Goal: Check status

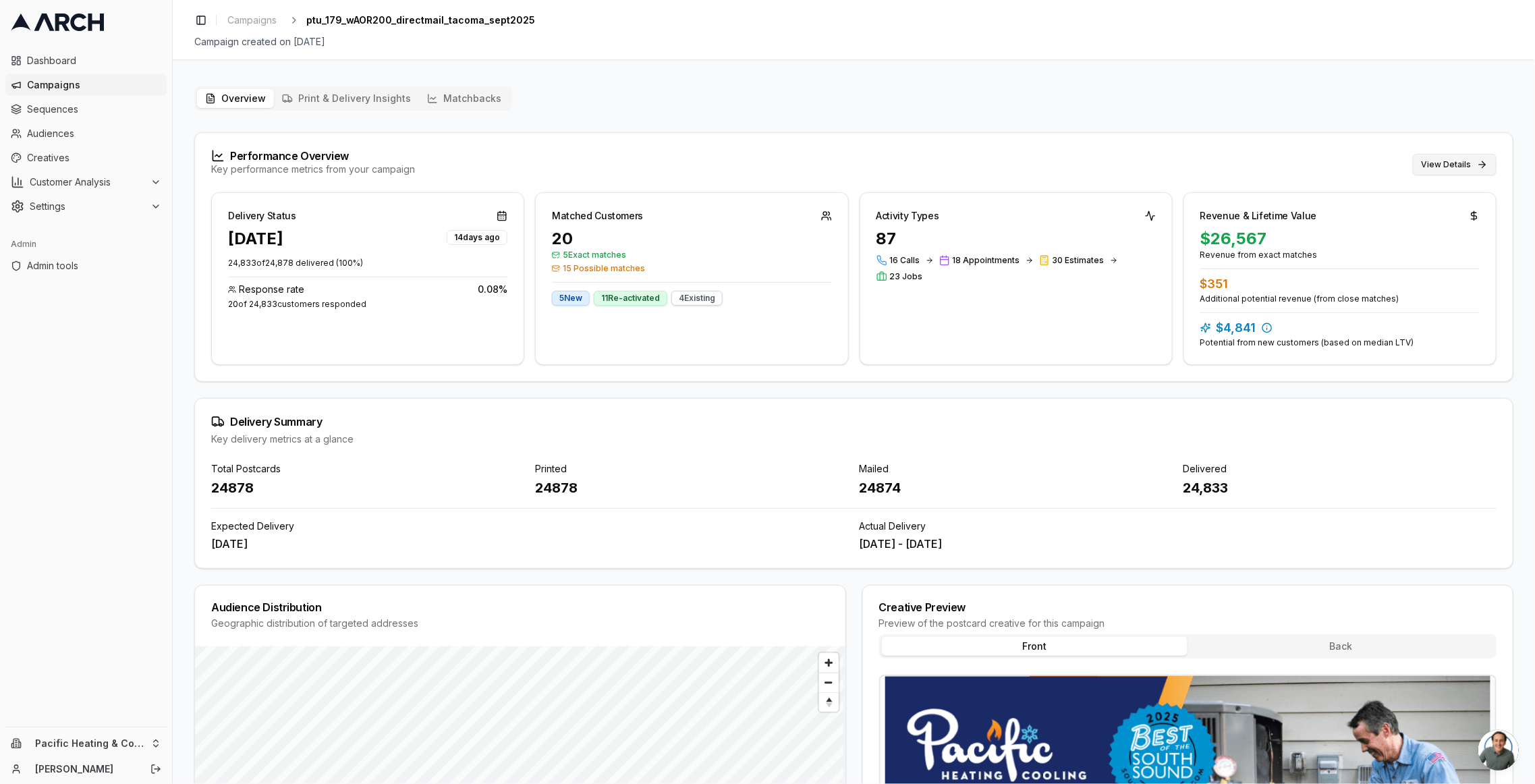
click at [1440, 161] on button "View Details" at bounding box center [1455, 165] width 84 height 22
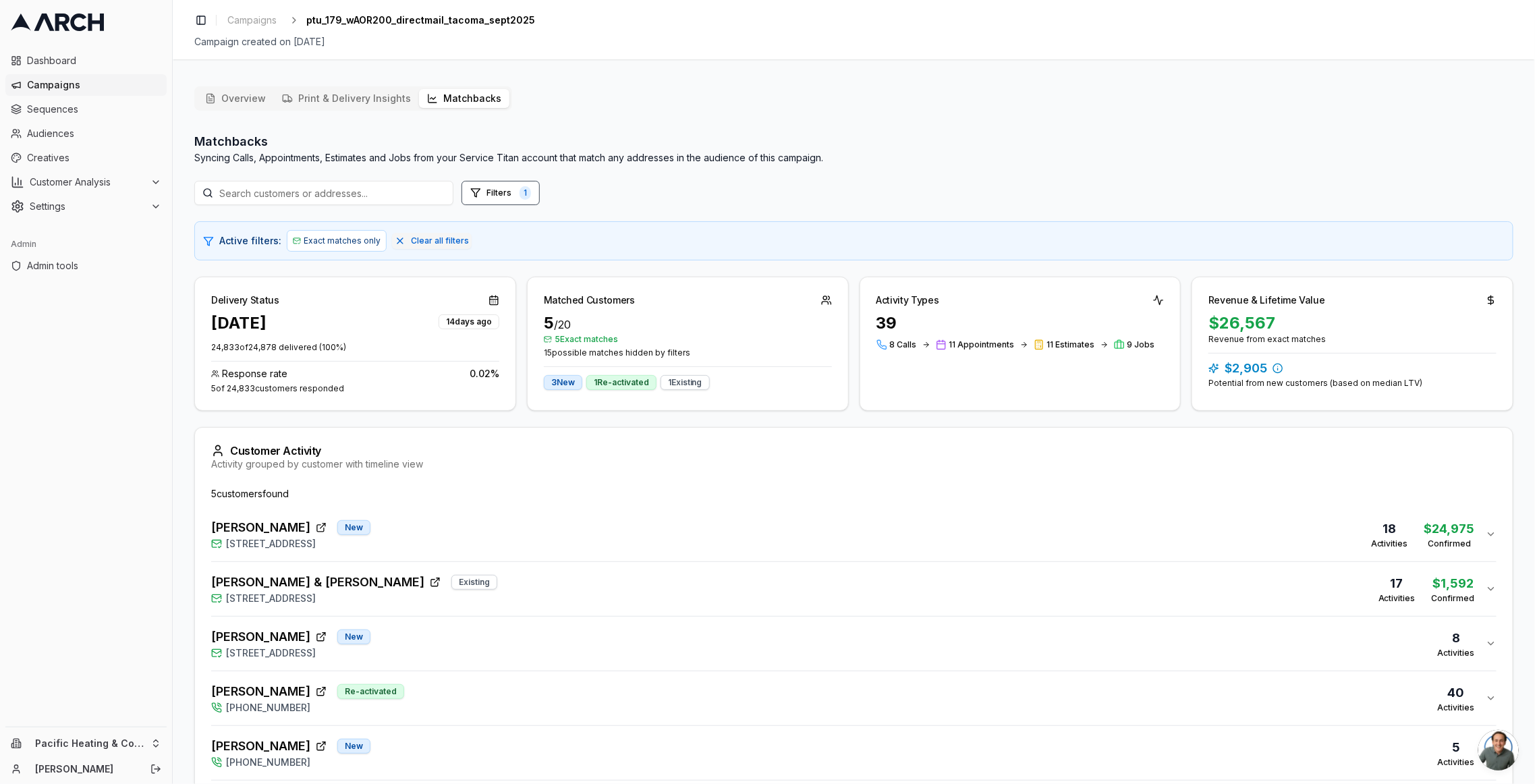
click at [438, 535] on div "Dave Houser New 715 North Sunset Drive, Tacoma, WA 98406 18 Activities $24,975 …" at bounding box center [848, 534] width 1275 height 32
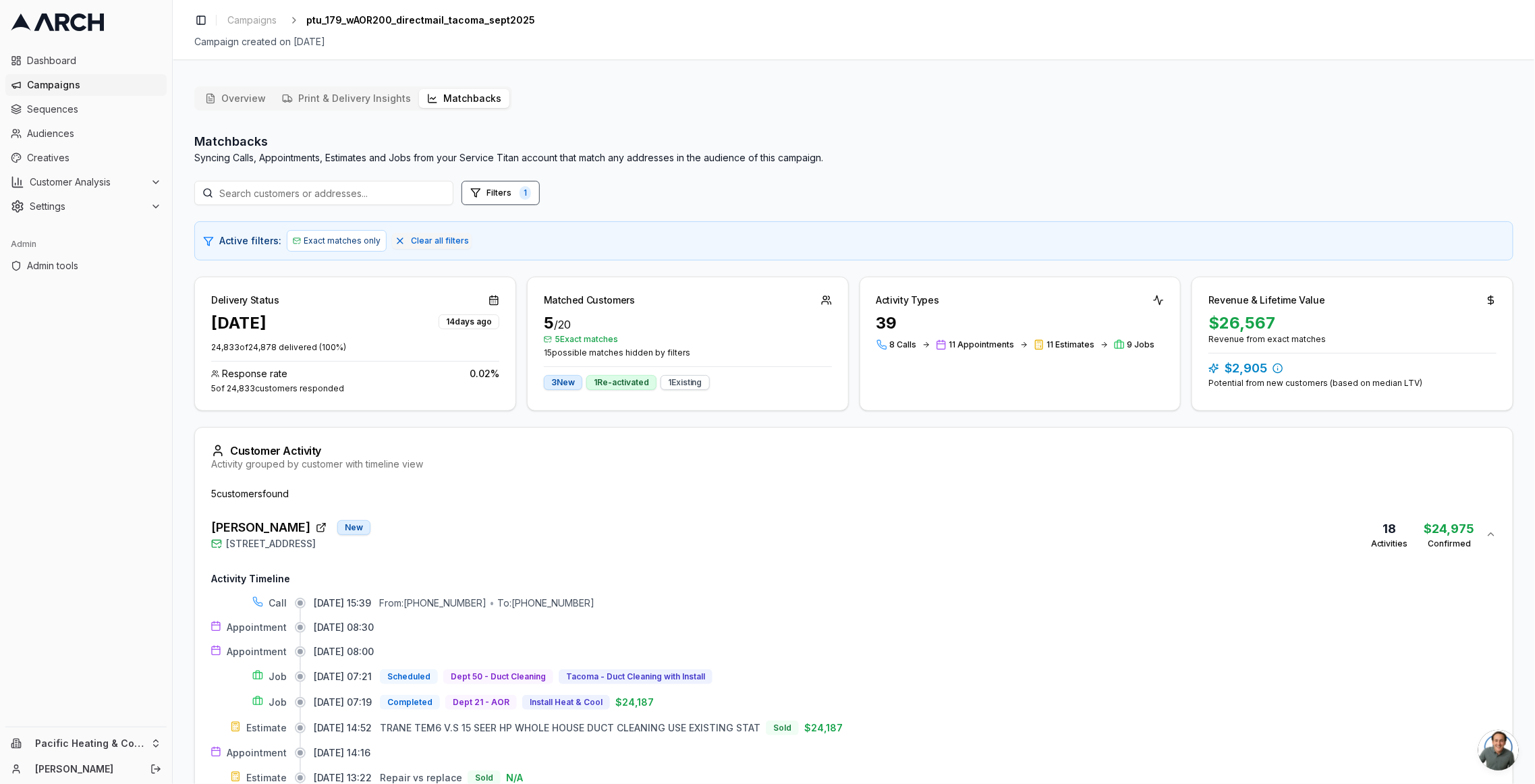
click at [181, 86] on div "Overview Print & Delivery Insights Matchbacks Matchbacks Syncing Calls, Appoint…" at bounding box center [853, 684] width 1362 height 1218
click at [222, 97] on button "Overview" at bounding box center [235, 99] width 77 height 19
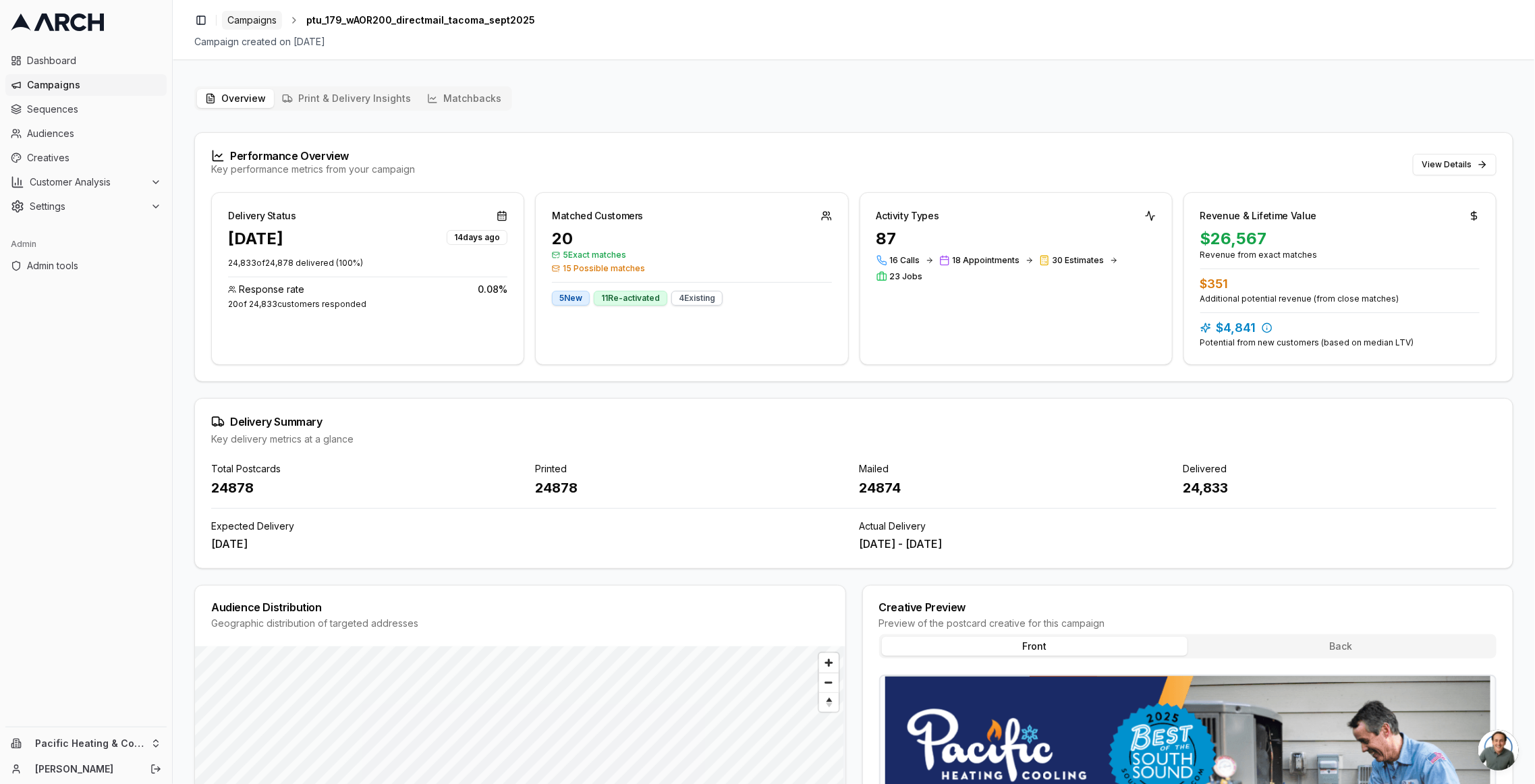
click at [252, 20] on span "Campaigns" at bounding box center [252, 20] width 49 height 14
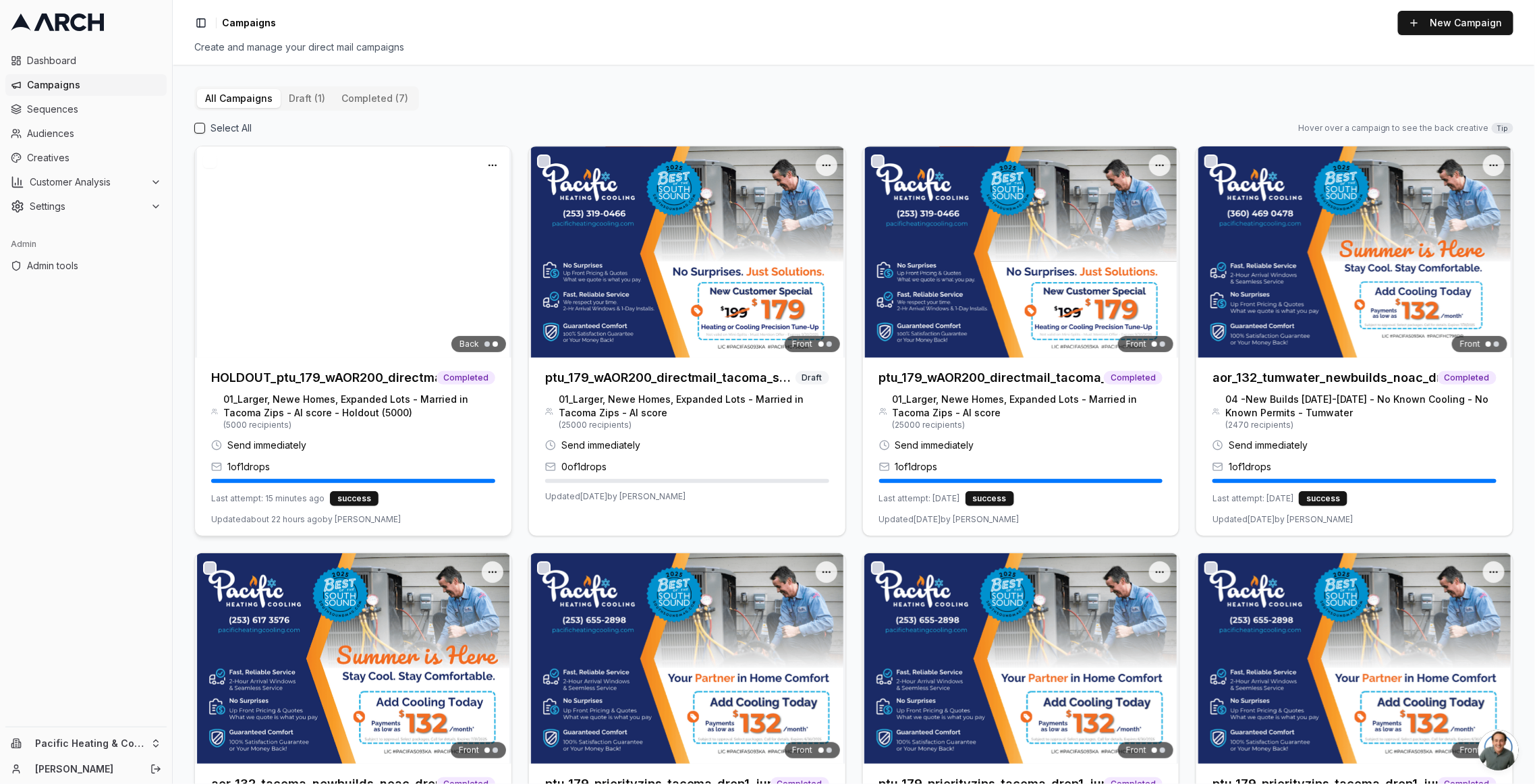
click at [353, 376] on h3 "HOLDOUT_ptu_179_wAOR200_directmail_tacoma_sept2025" at bounding box center [324, 378] width 225 height 19
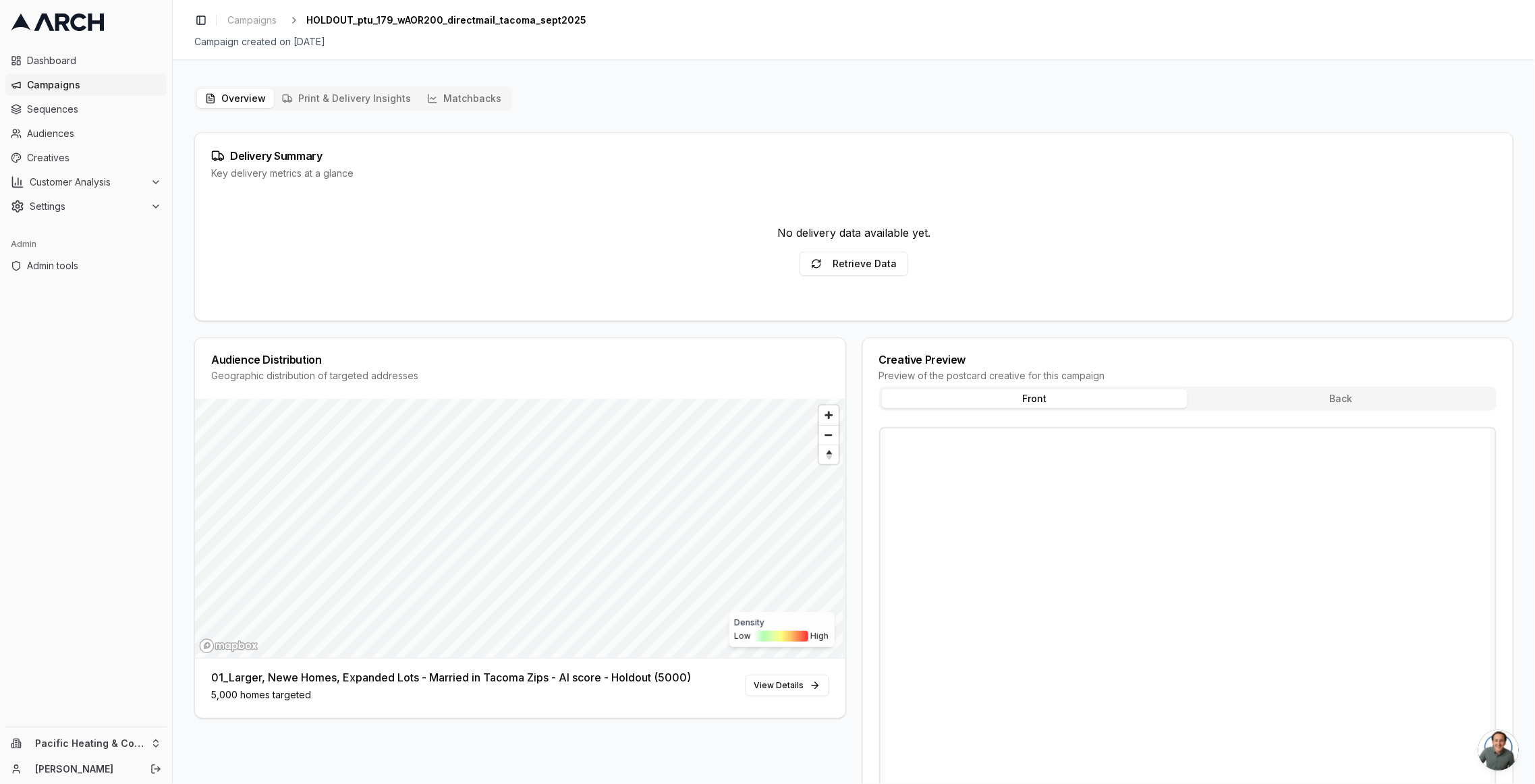
click at [485, 84] on div "Overview Print & Delivery Insights Matchbacks Delivery Summary Key delivery met…" at bounding box center [853, 476] width 1362 height 801
click at [480, 99] on button "Matchbacks" at bounding box center [464, 99] width 91 height 19
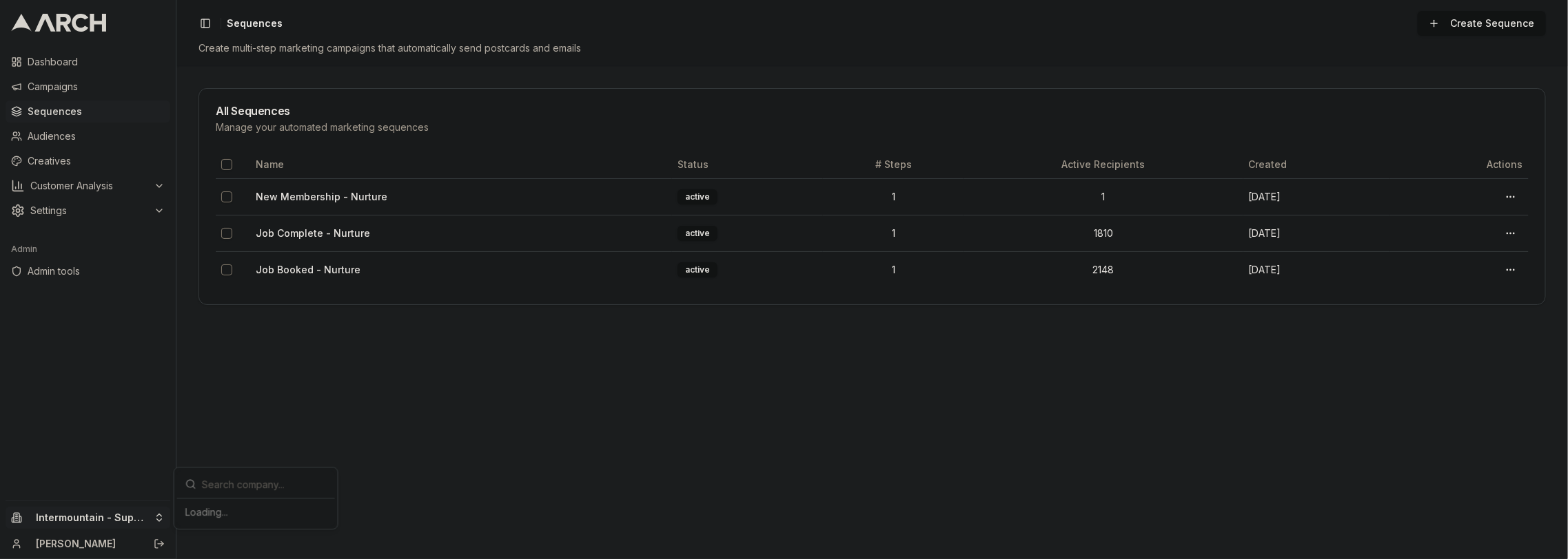
click at [133, 514] on html "Dashboard Campaigns Sequences Audiences Creatives Customer Analysis Settings Ad…" at bounding box center [784, 279] width 1568 height 559
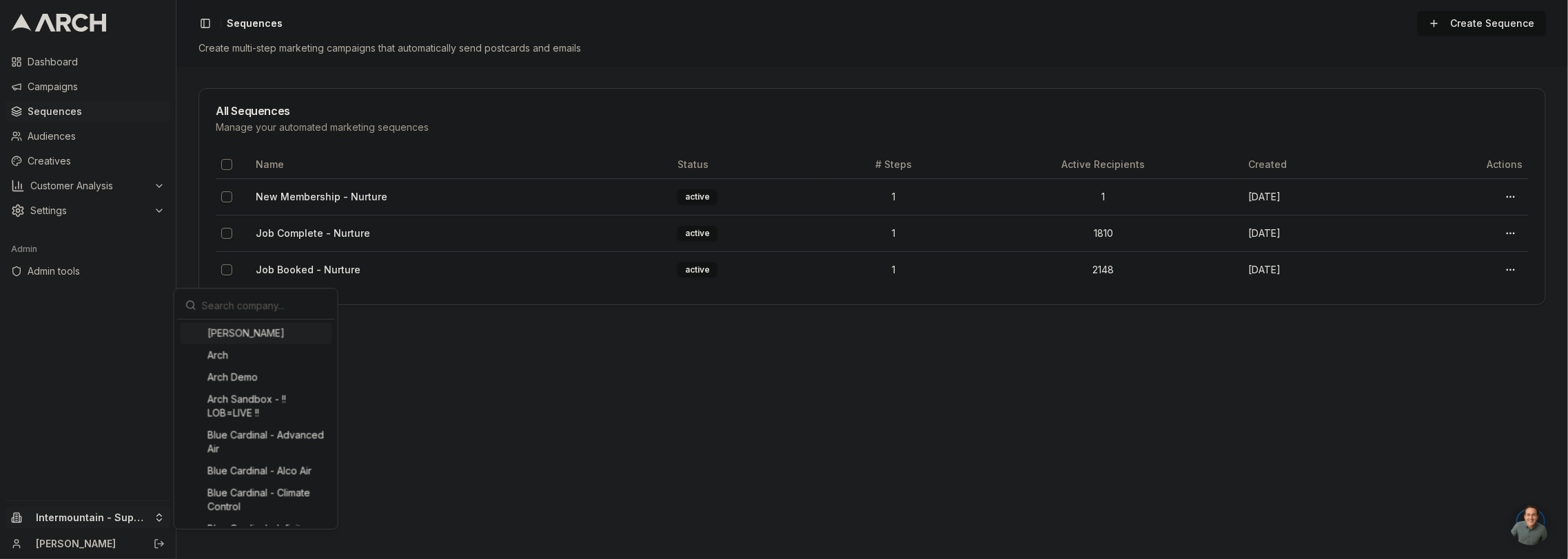
click at [254, 300] on input "text" at bounding box center [264, 305] width 125 height 28
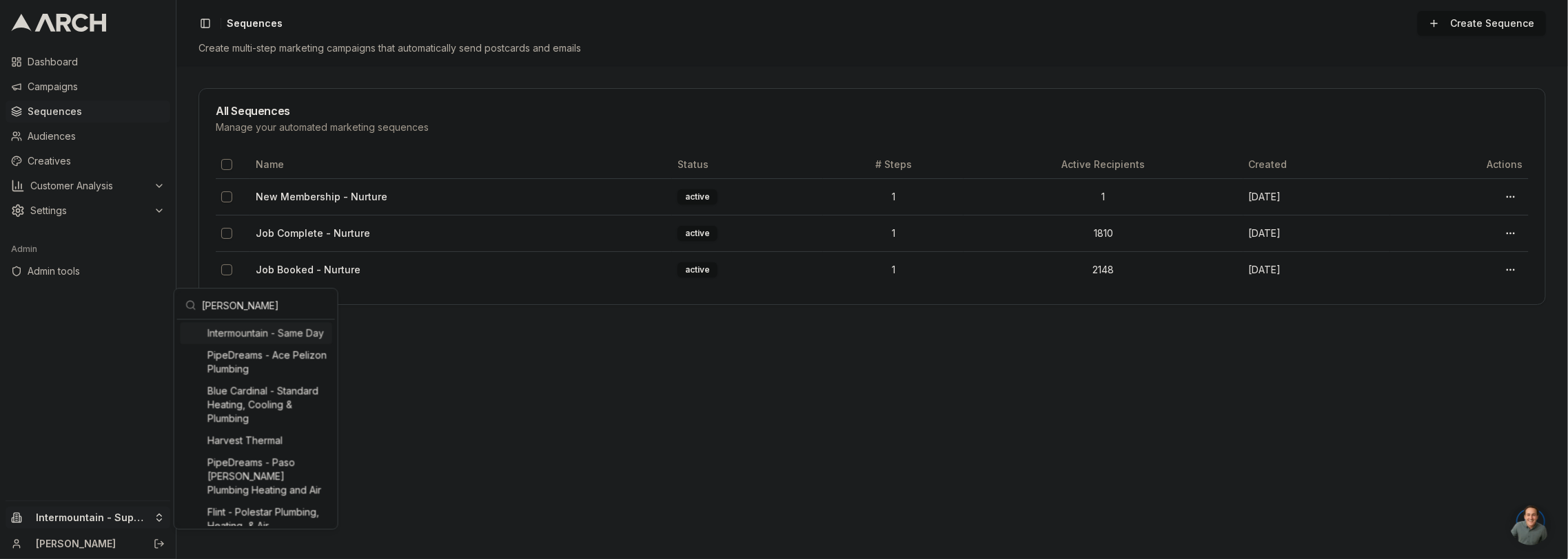
type input "[PERSON_NAME]"
click at [247, 329] on div "Intermountain - Same Day" at bounding box center [256, 333] width 153 height 22
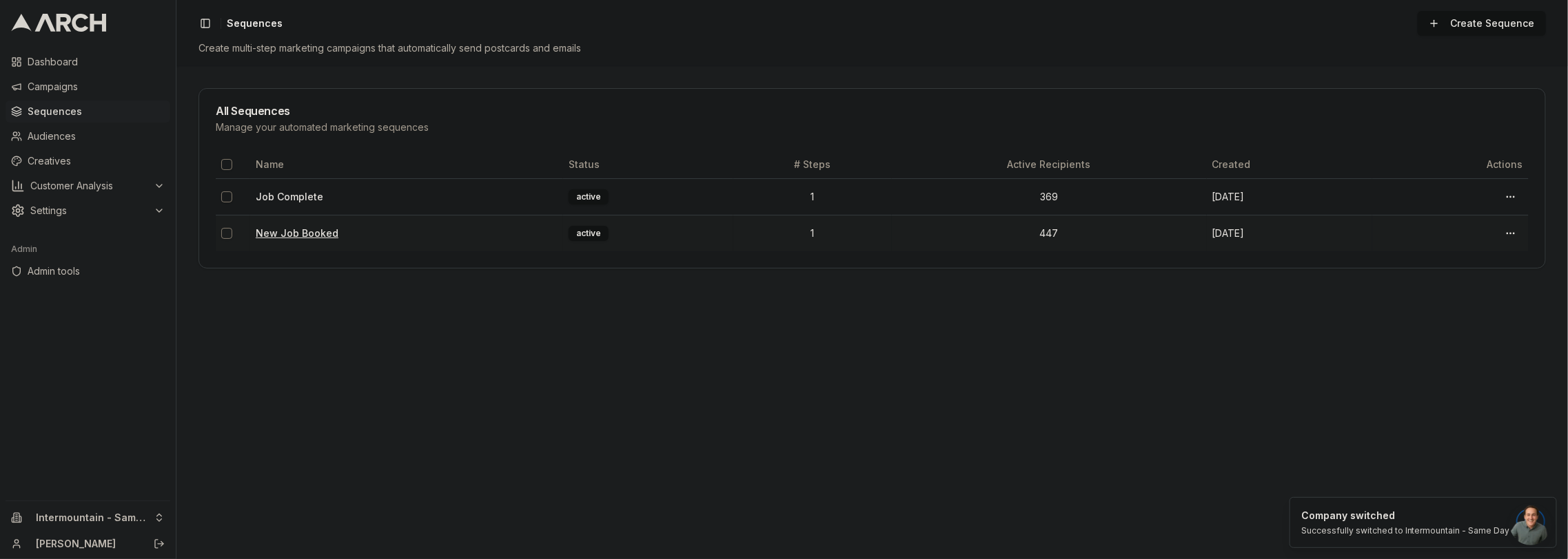
click at [283, 235] on link "New Job Booked" at bounding box center [297, 233] width 83 height 12
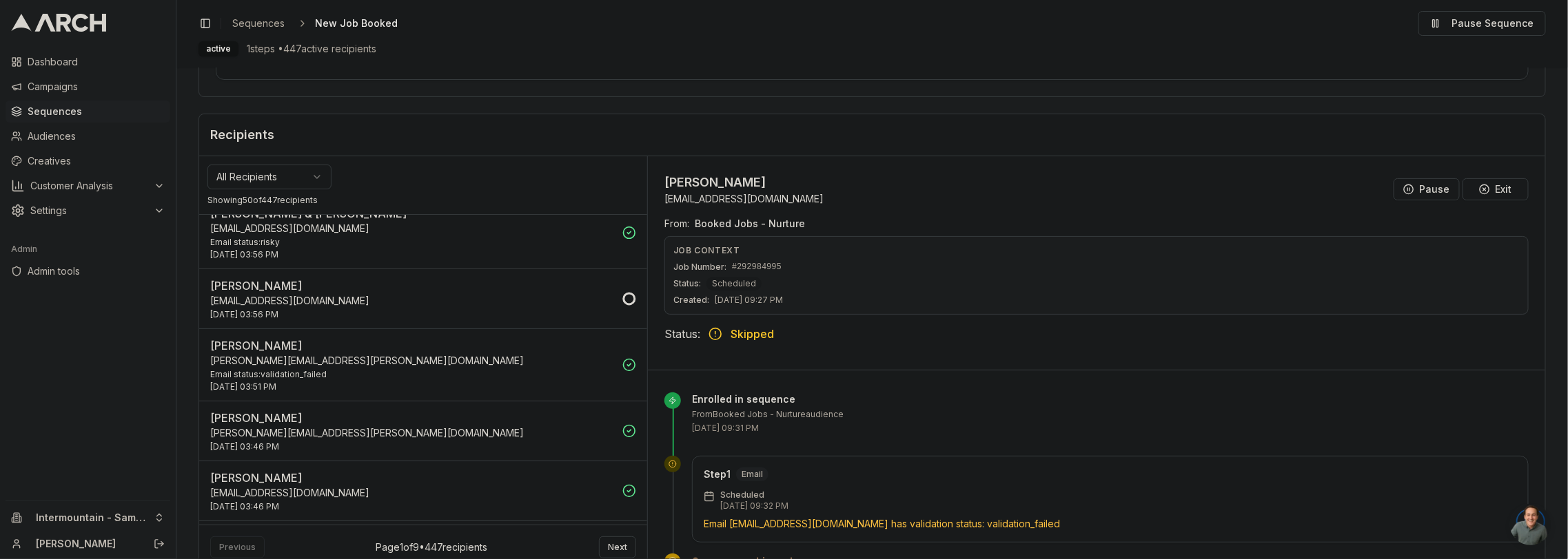
scroll to position [945, 0]
